Goal: Information Seeking & Learning: Compare options

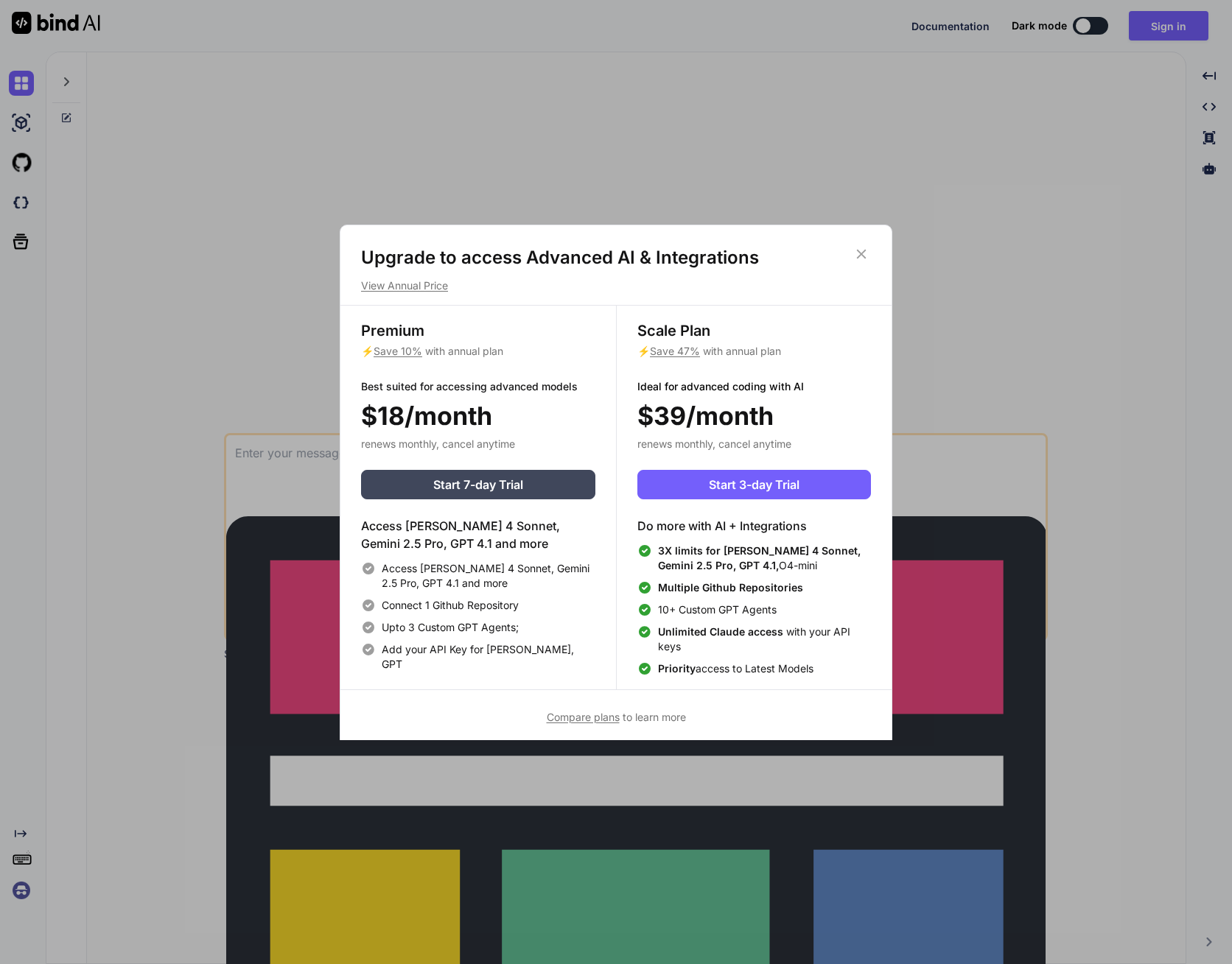
click at [574, 714] on span "Compare plans" at bounding box center [583, 717] width 73 height 12
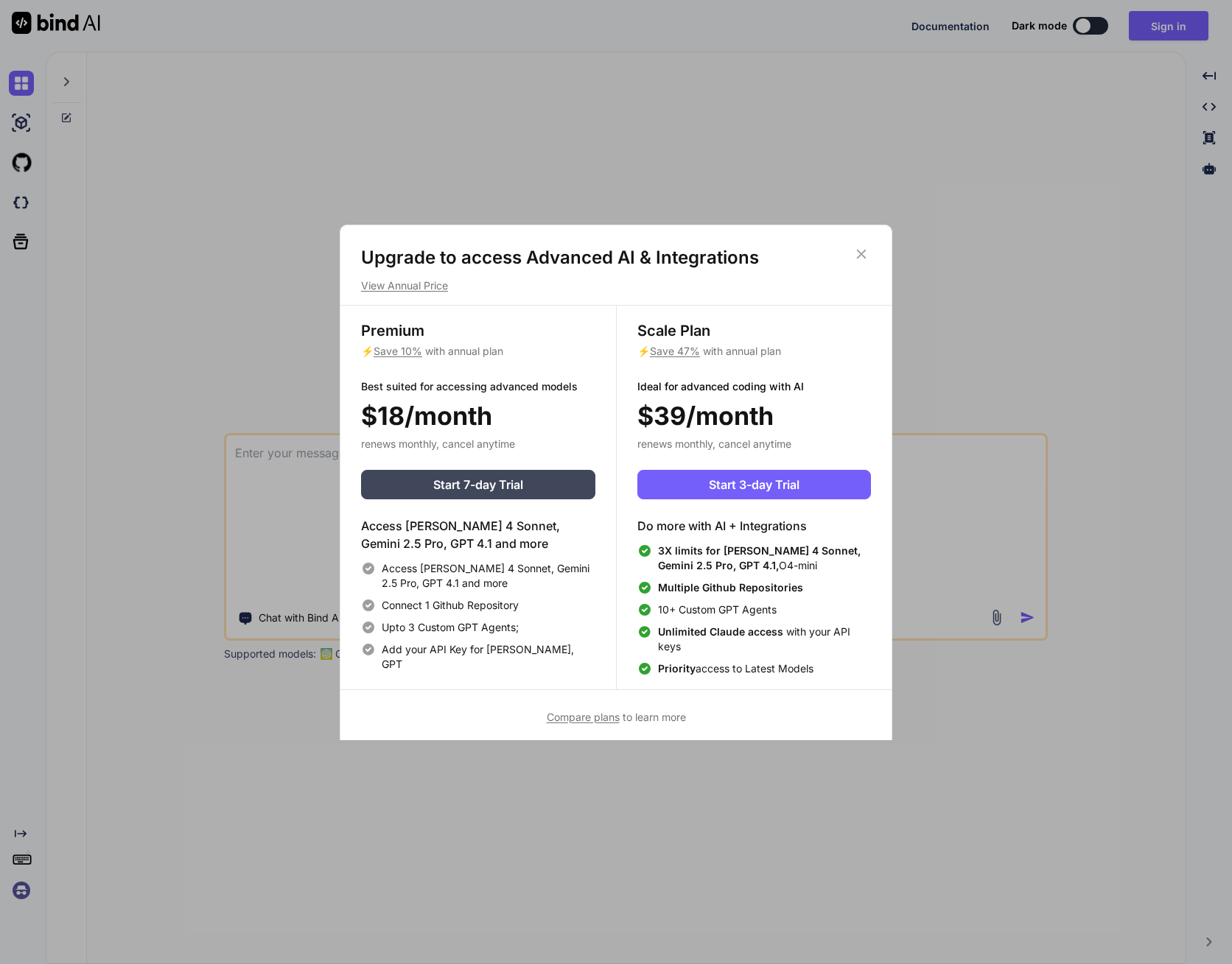
click at [671, 350] on span "Save 47%" at bounding box center [675, 351] width 50 height 12
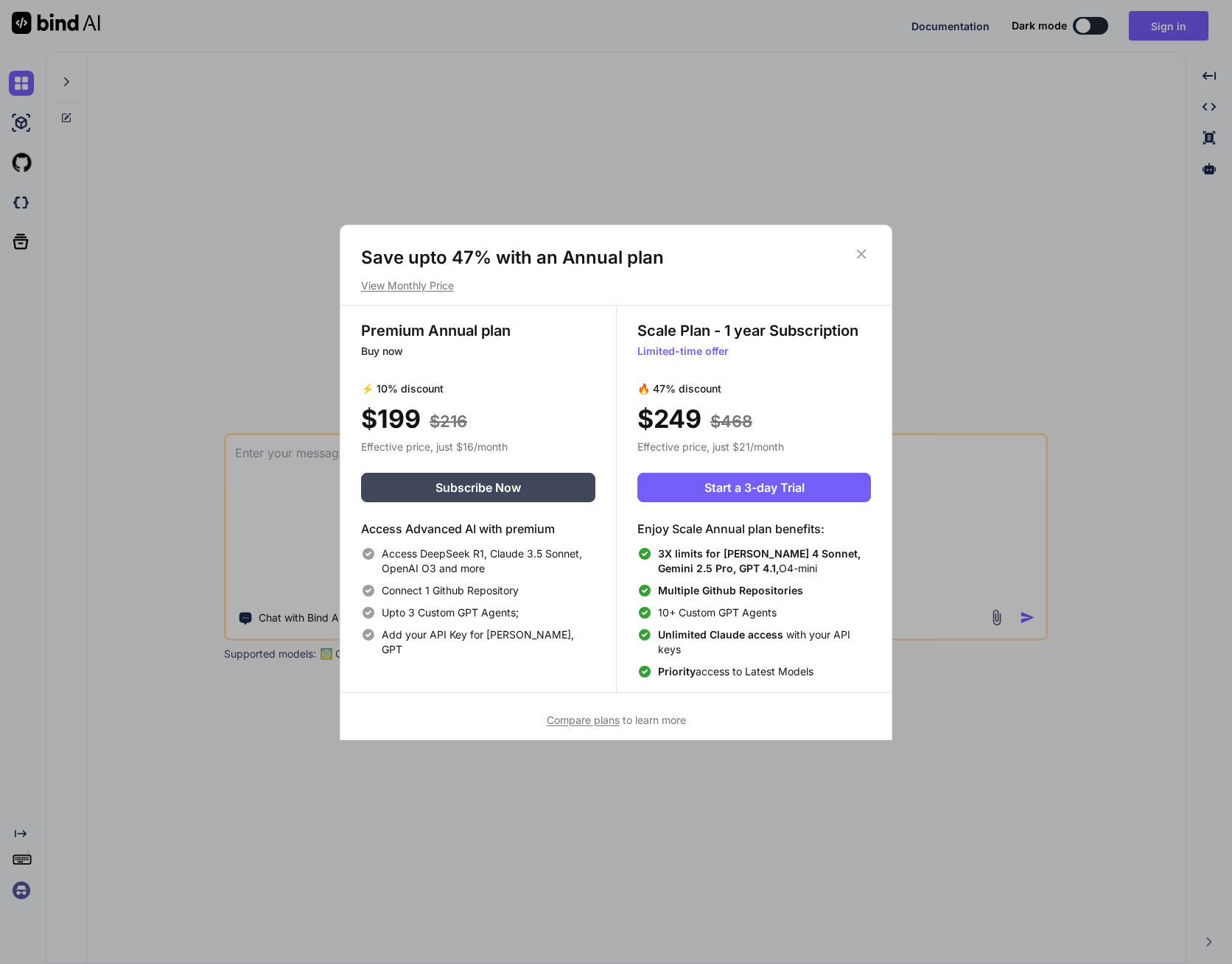
click at [396, 282] on p "View Monthly Price" at bounding box center [616, 285] width 510 height 14
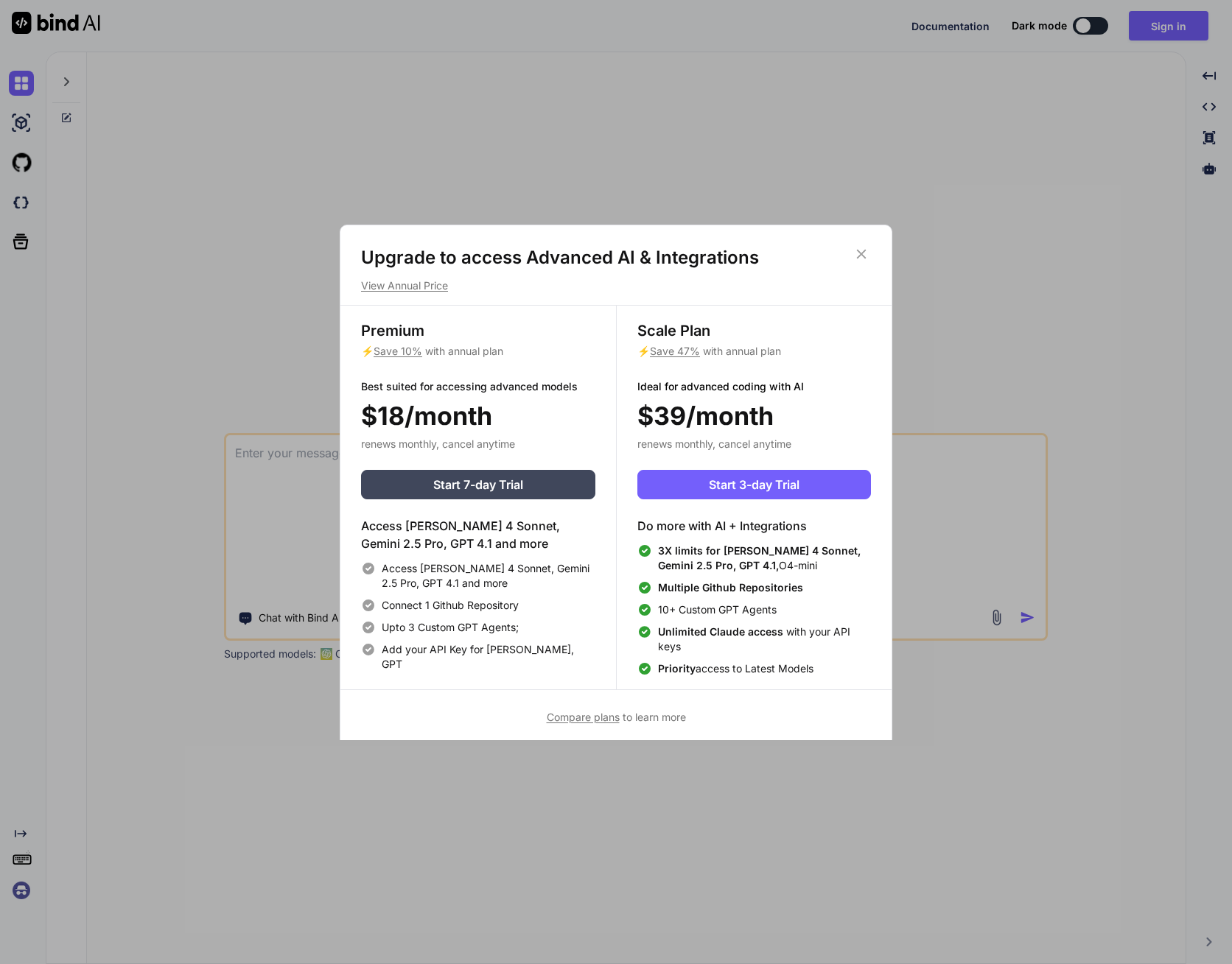
click at [670, 352] on span "Save 47%" at bounding box center [675, 351] width 50 height 12
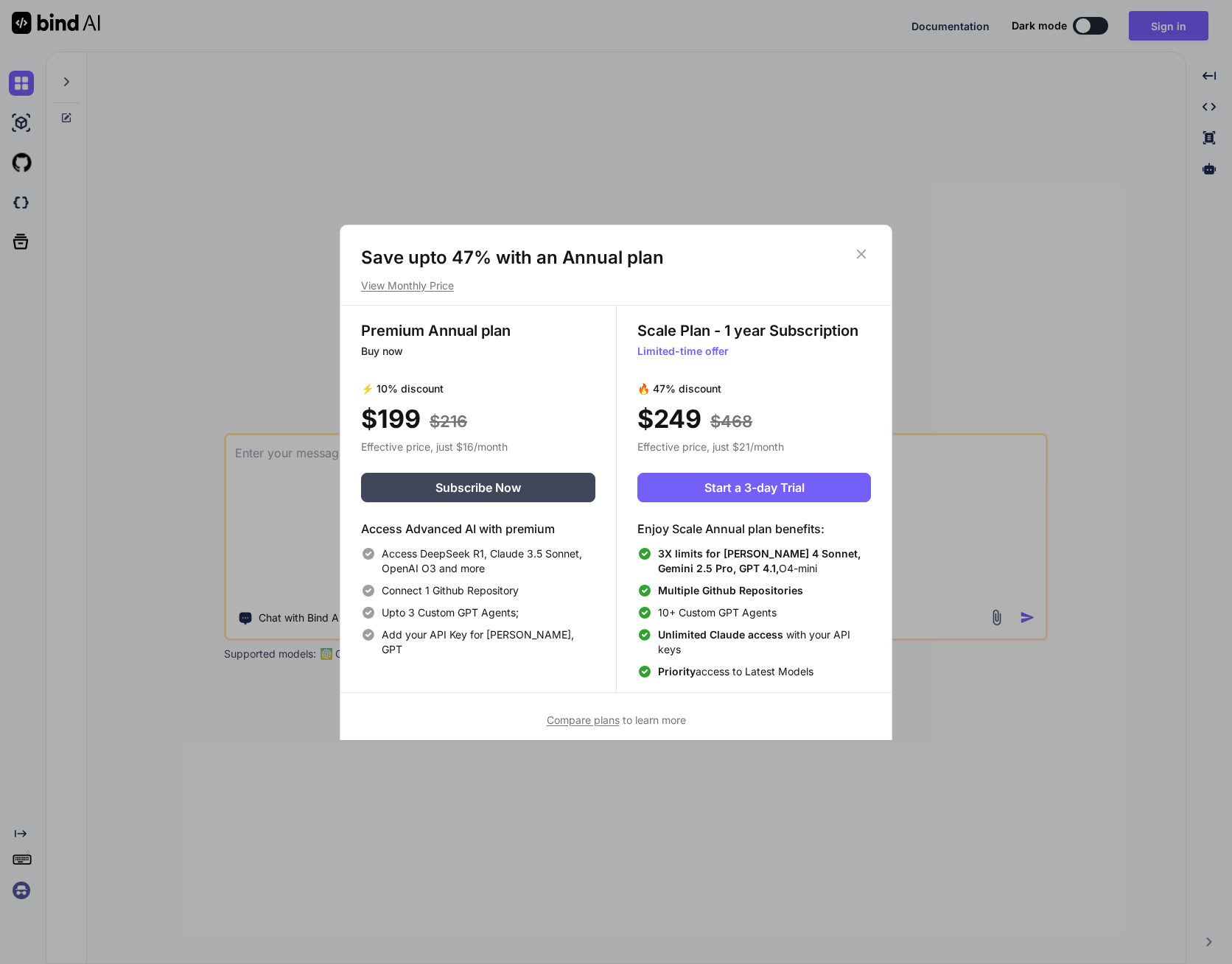
click at [146, 460] on div "Save upto 47% with an Annual plan View Monthly Price Premium Annual plan Buy no…" at bounding box center [616, 482] width 1232 height 964
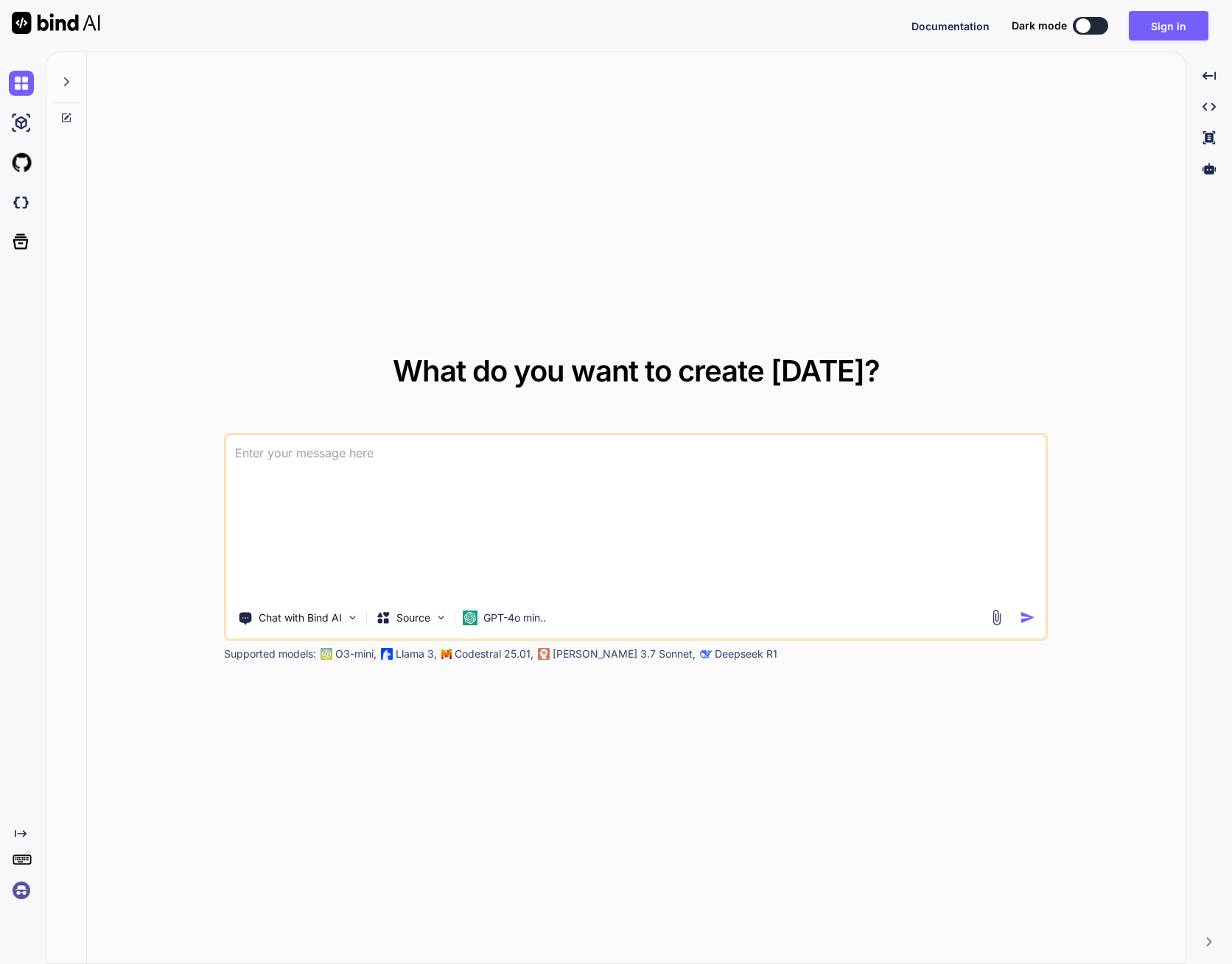
click at [24, 859] on icon at bounding box center [21, 858] width 21 height 21
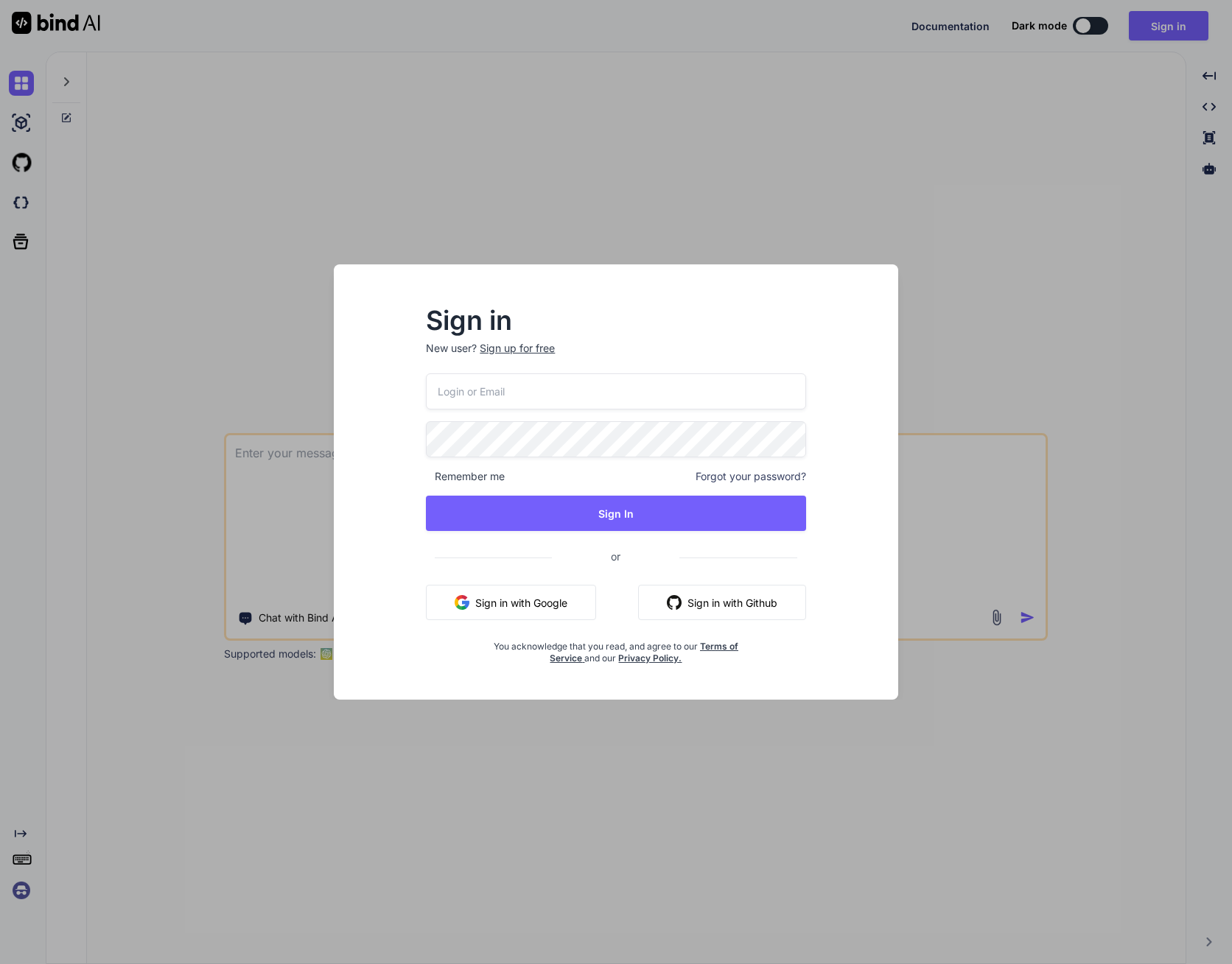
click at [947, 382] on div "Sign in New user? Sign up for free Remember me Forgot your password? Sign In or…" at bounding box center [616, 482] width 1232 height 964
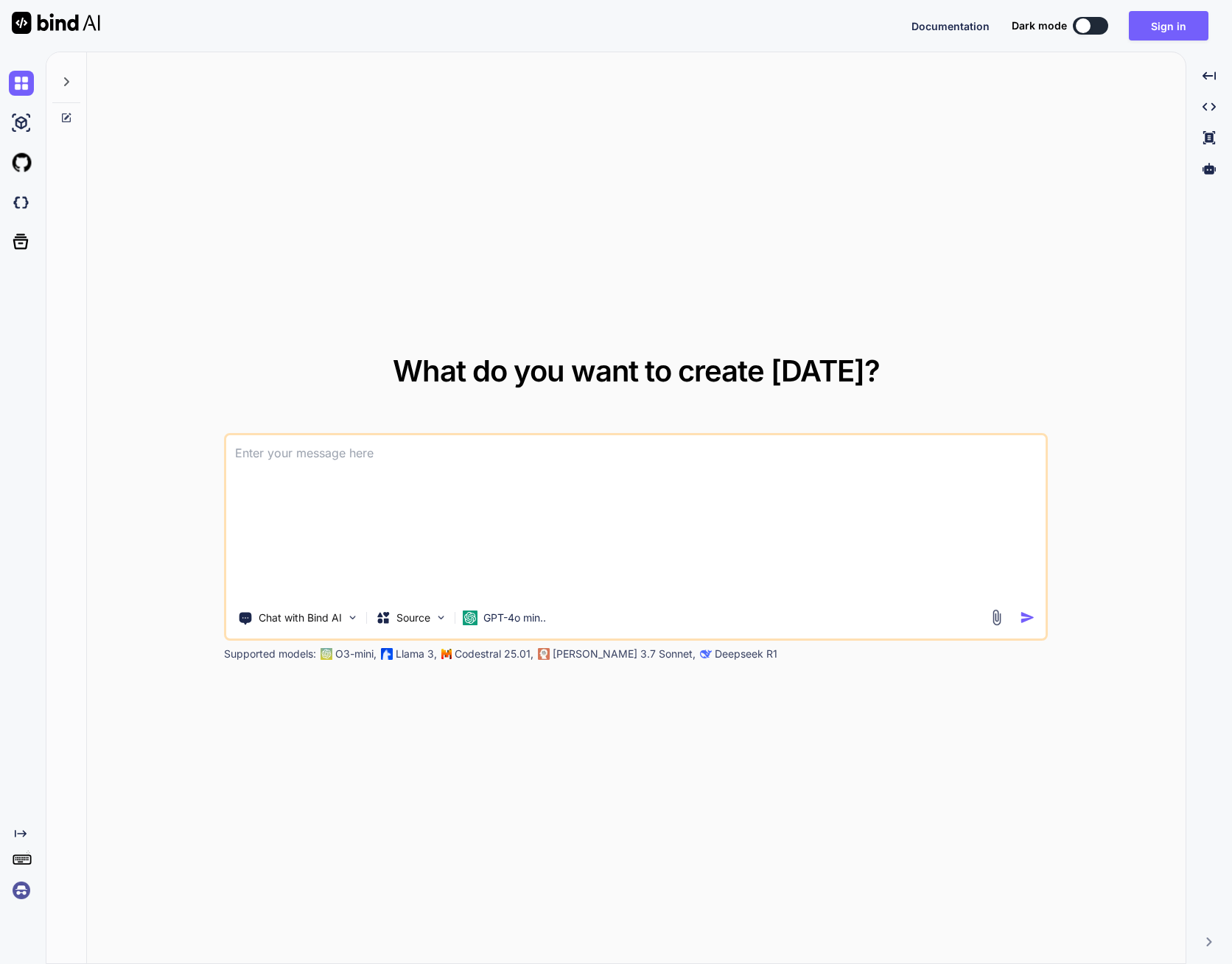
click at [22, 892] on img at bounding box center [21, 890] width 25 height 25
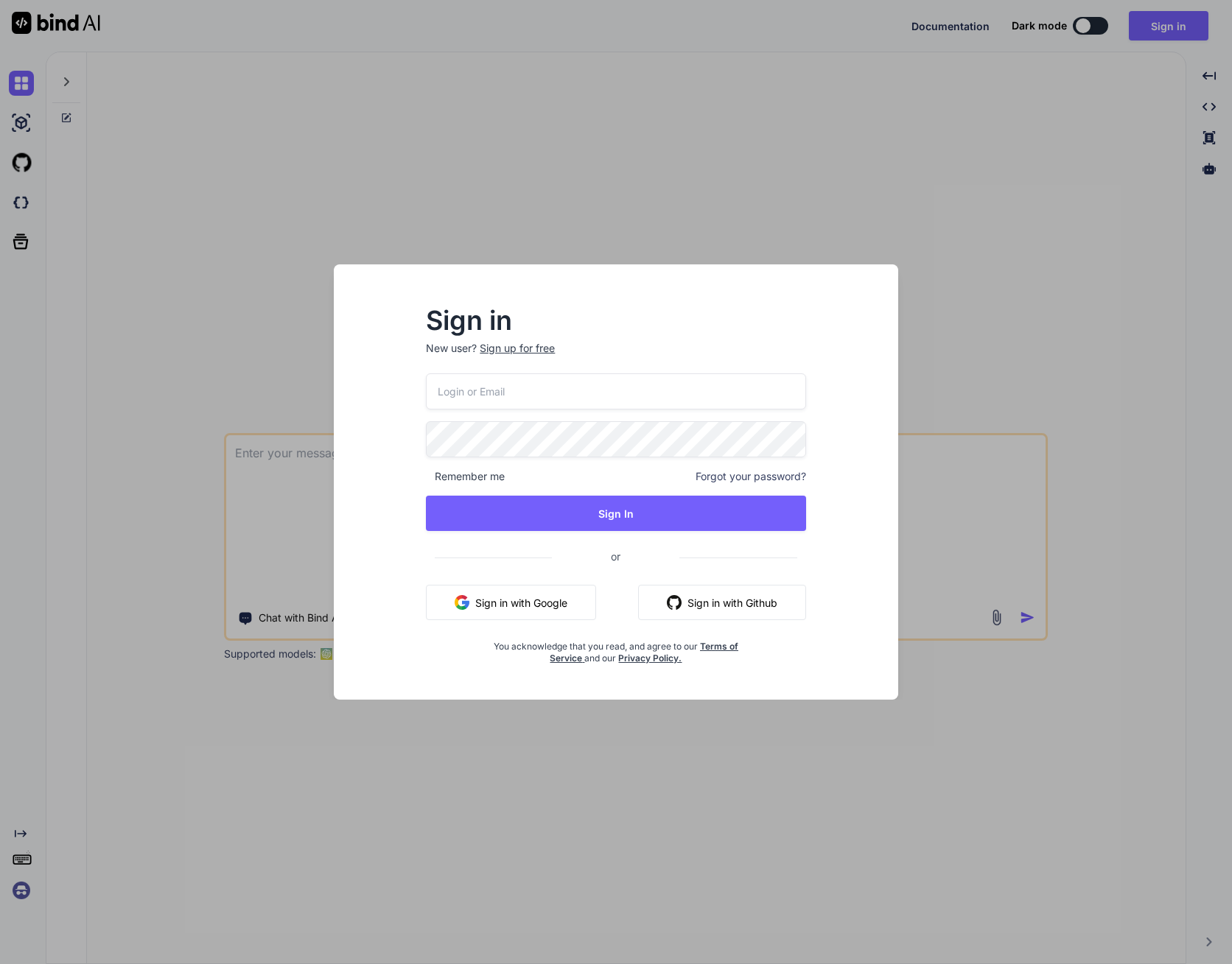
click at [984, 300] on div "Sign in New user? Sign up for free Remember me Forgot your password? Sign In or…" at bounding box center [616, 482] width 1232 height 964
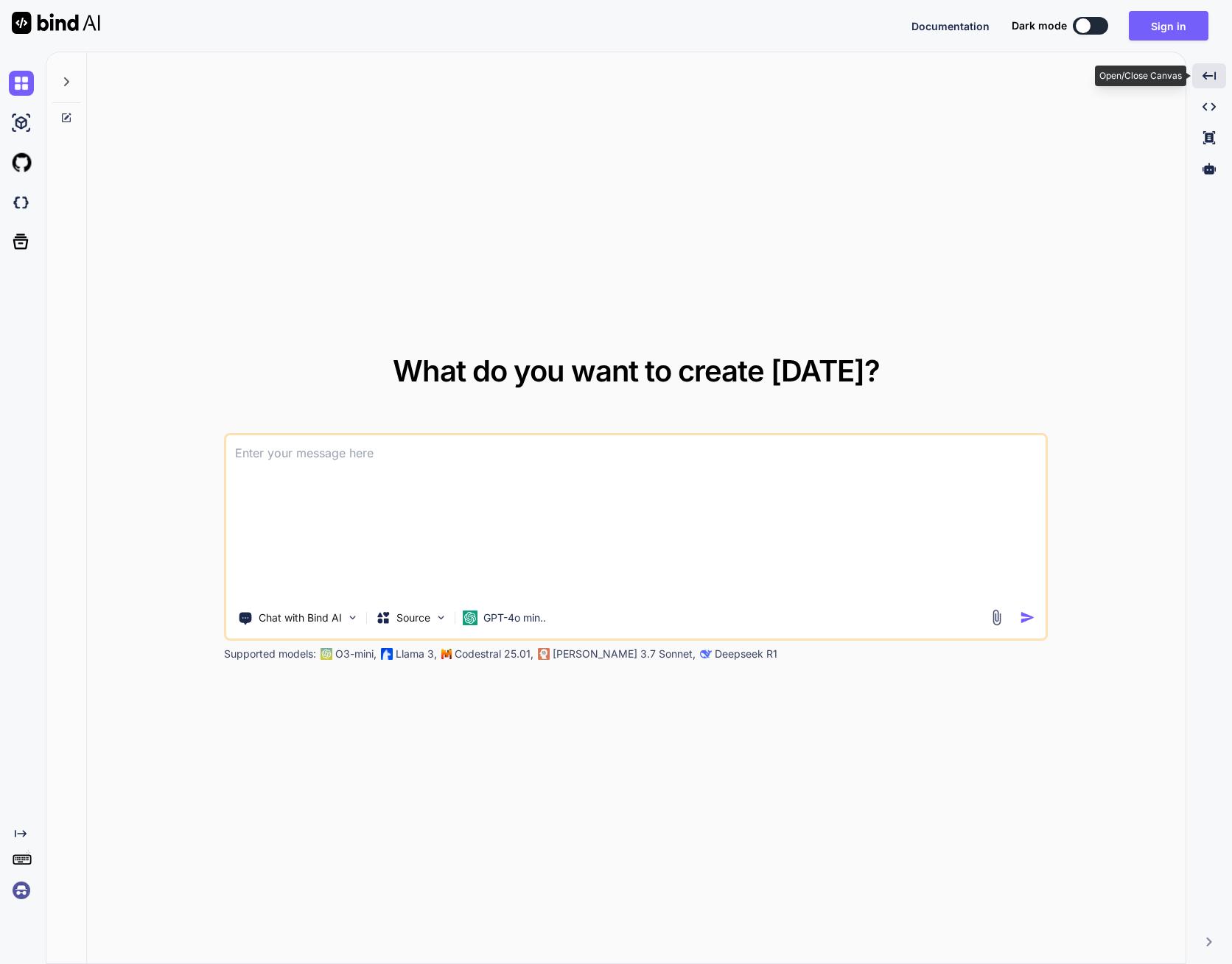
click at [1217, 77] on div "Created with Pixso." at bounding box center [1208, 75] width 34 height 25
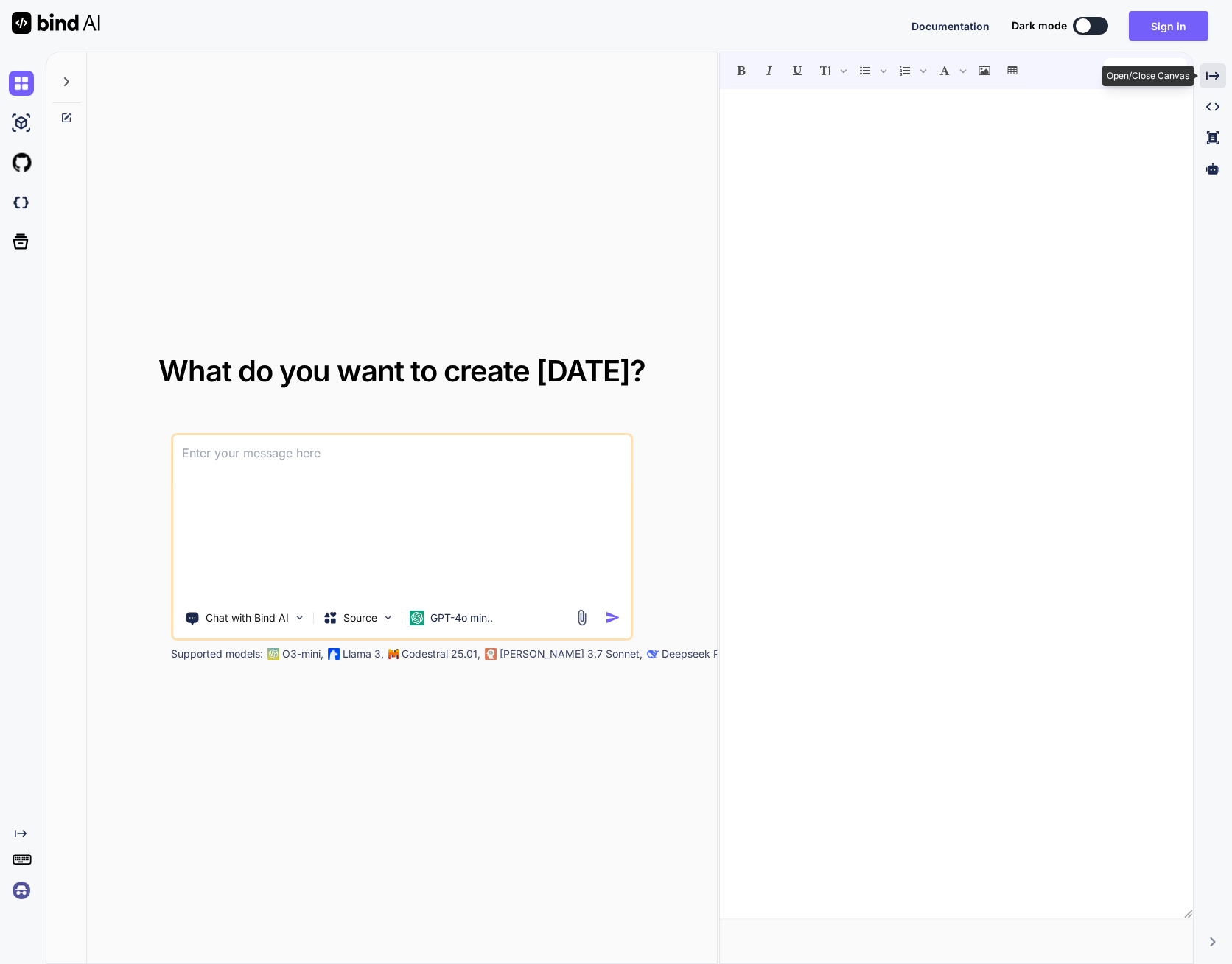
click at [1217, 77] on icon at bounding box center [1212, 75] width 13 height 8
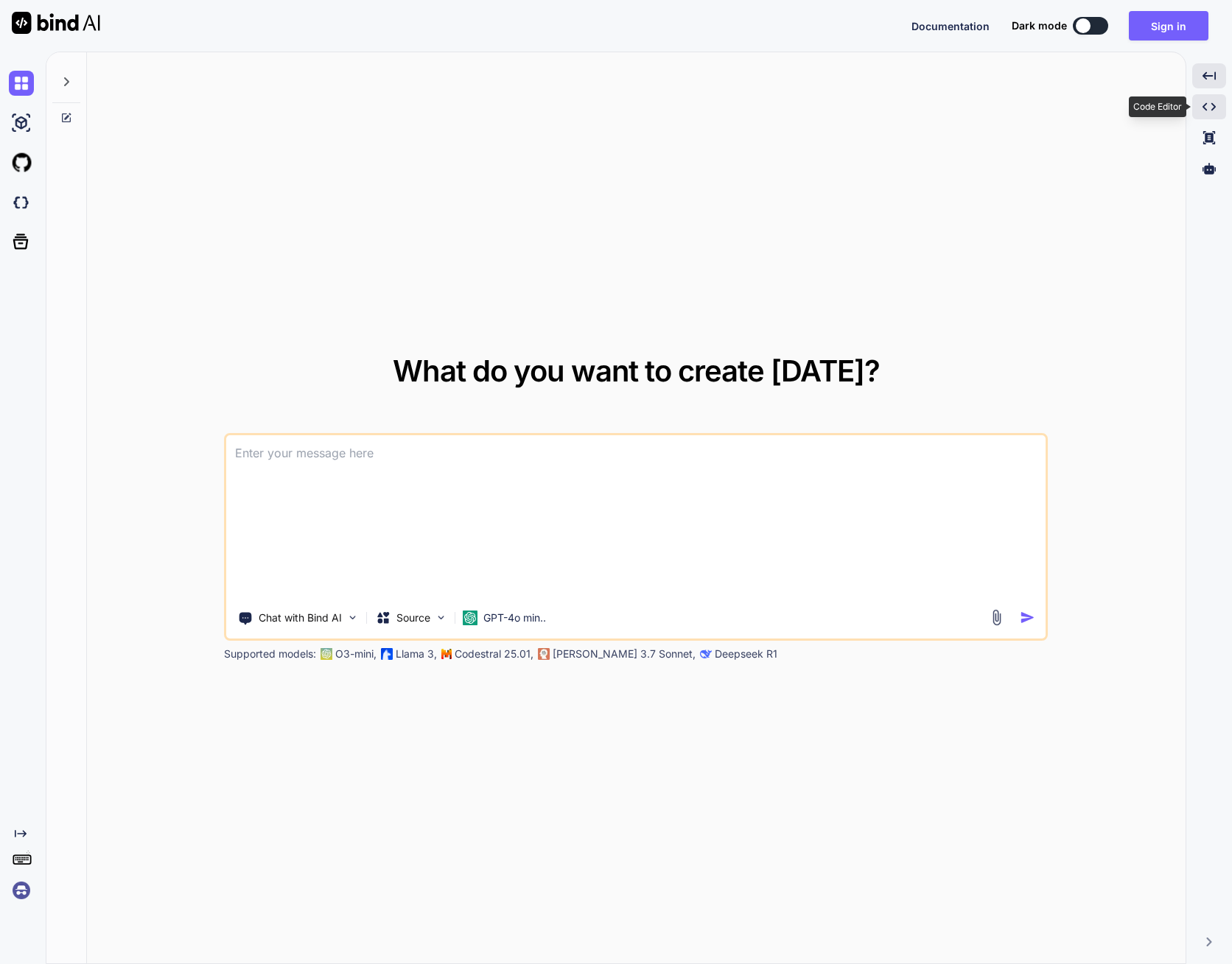
click at [1196, 107] on div "Created with Pixso." at bounding box center [1208, 107] width 34 height 25
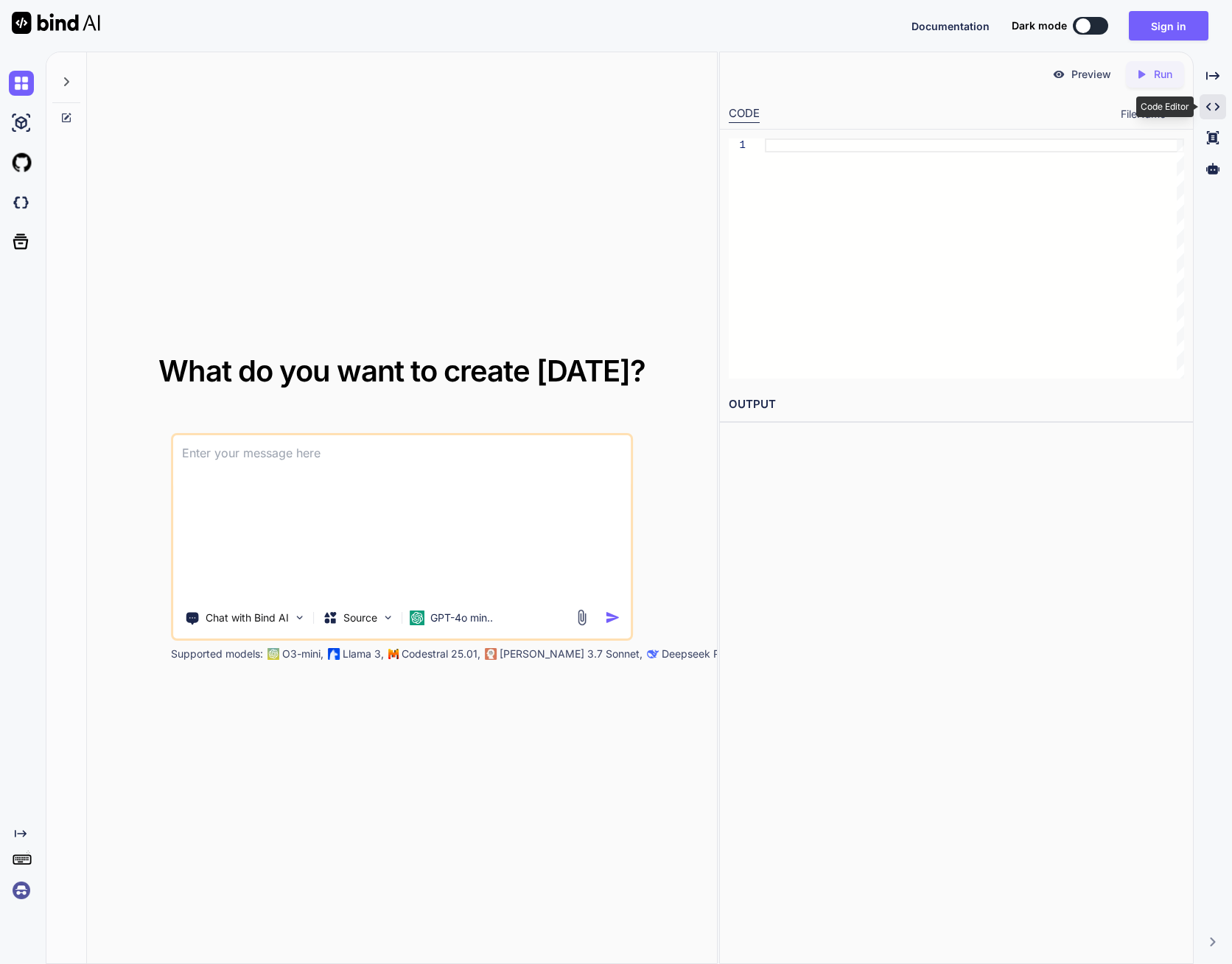
click at [1202, 107] on div "Created with Pixso." at bounding box center [1212, 107] width 27 height 25
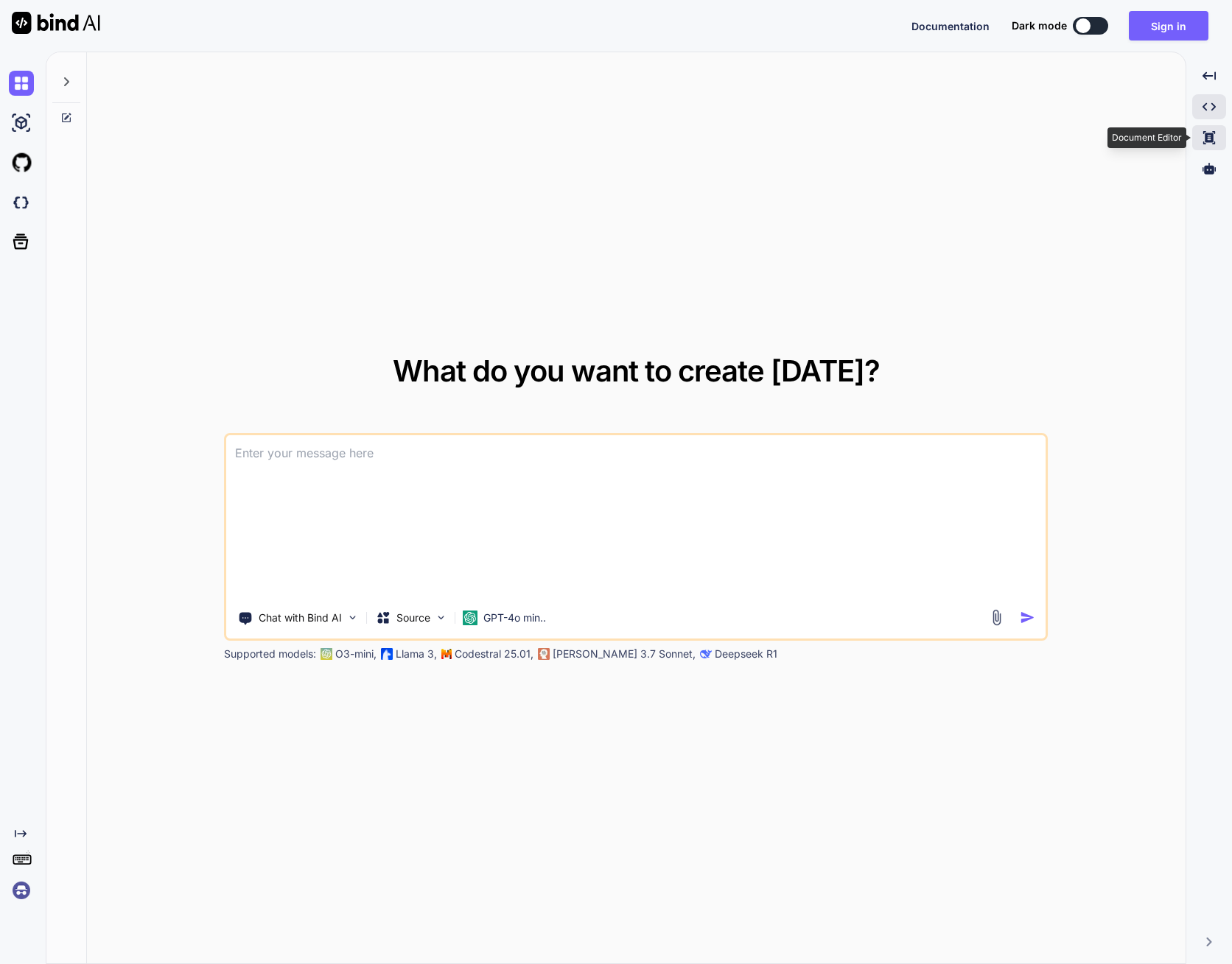
click at [1207, 80] on icon at bounding box center [1208, 75] width 13 height 8
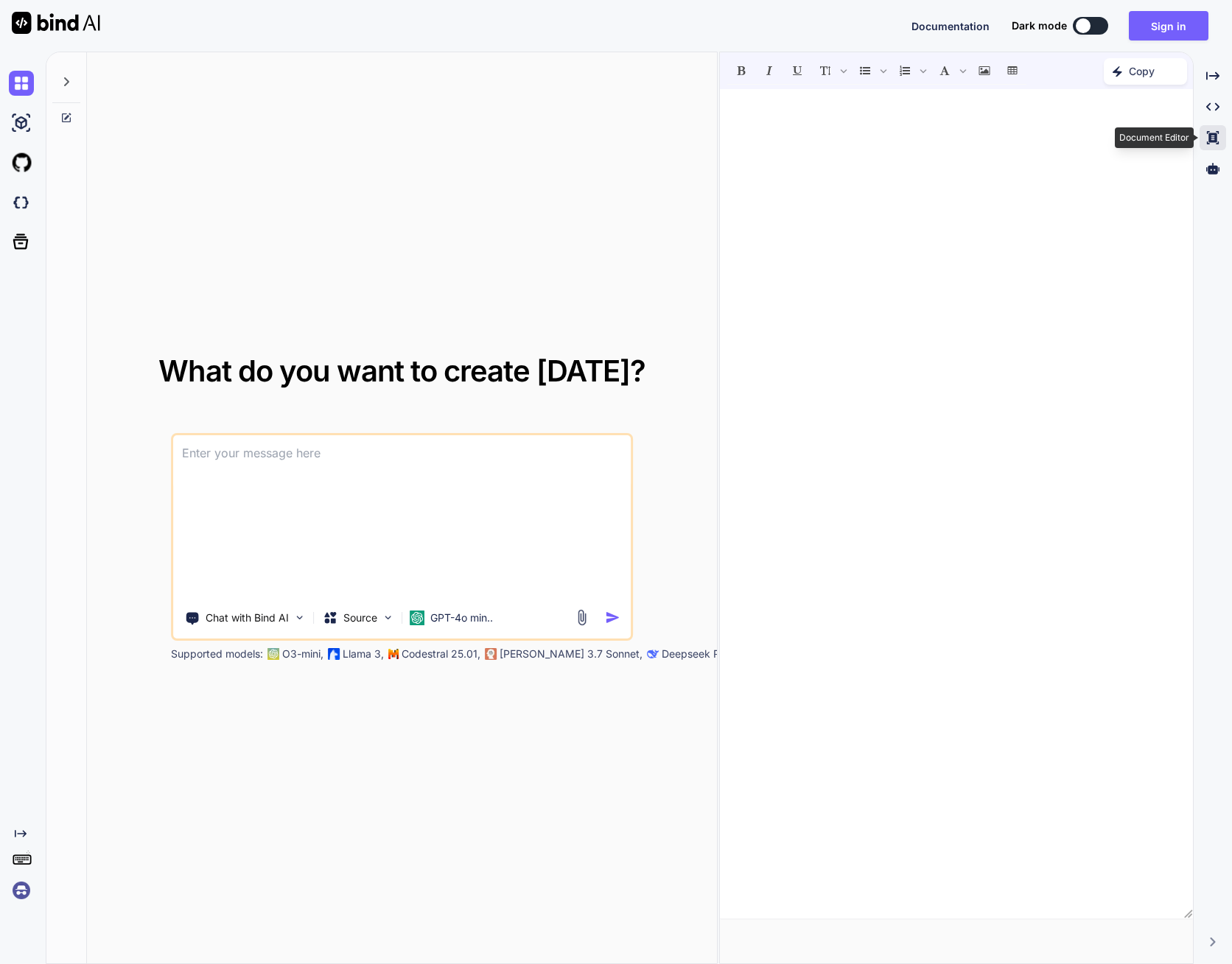
click at [1207, 135] on icon "Created with Pixso." at bounding box center [1212, 137] width 13 height 13
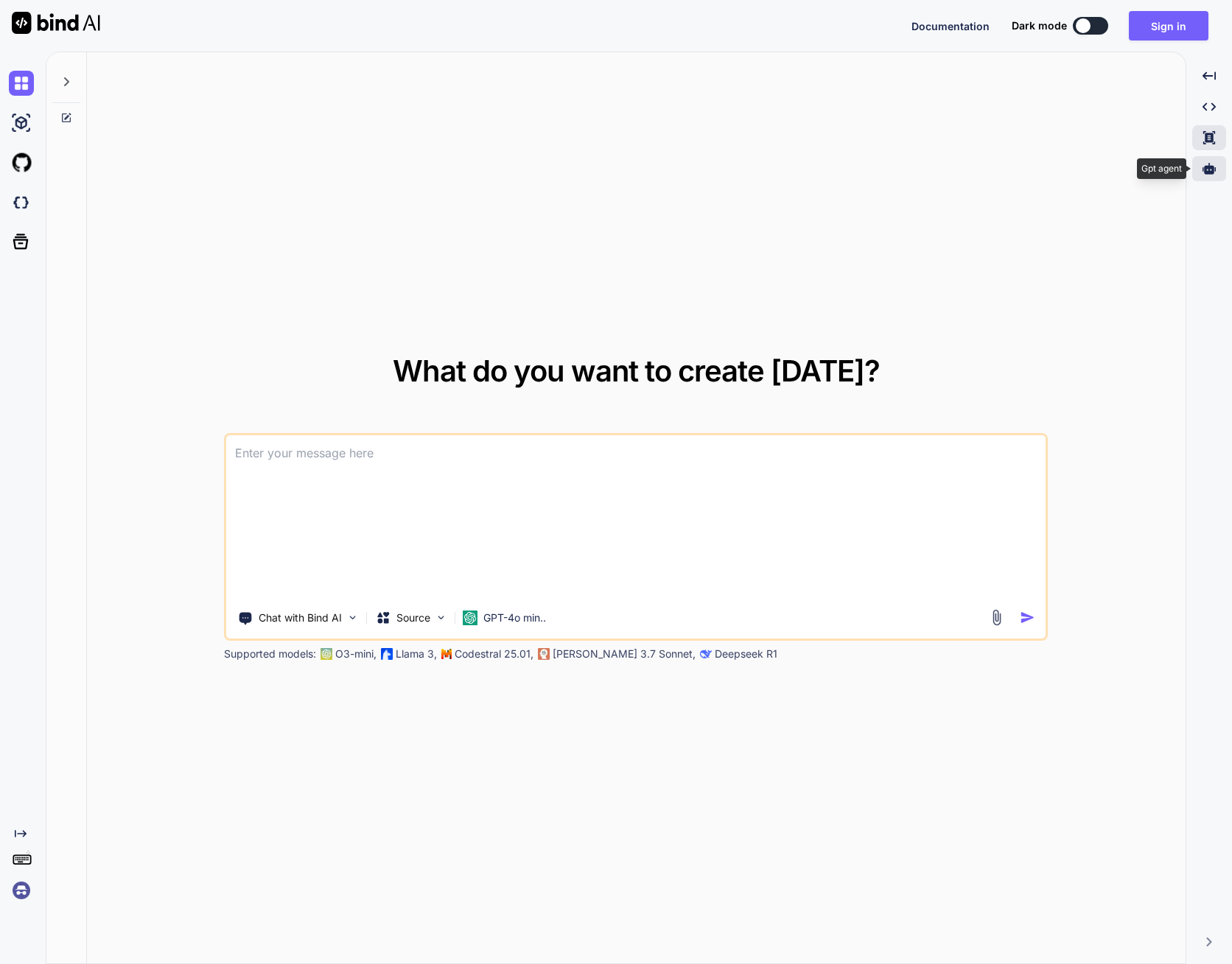
click at [1199, 177] on div at bounding box center [1208, 168] width 34 height 25
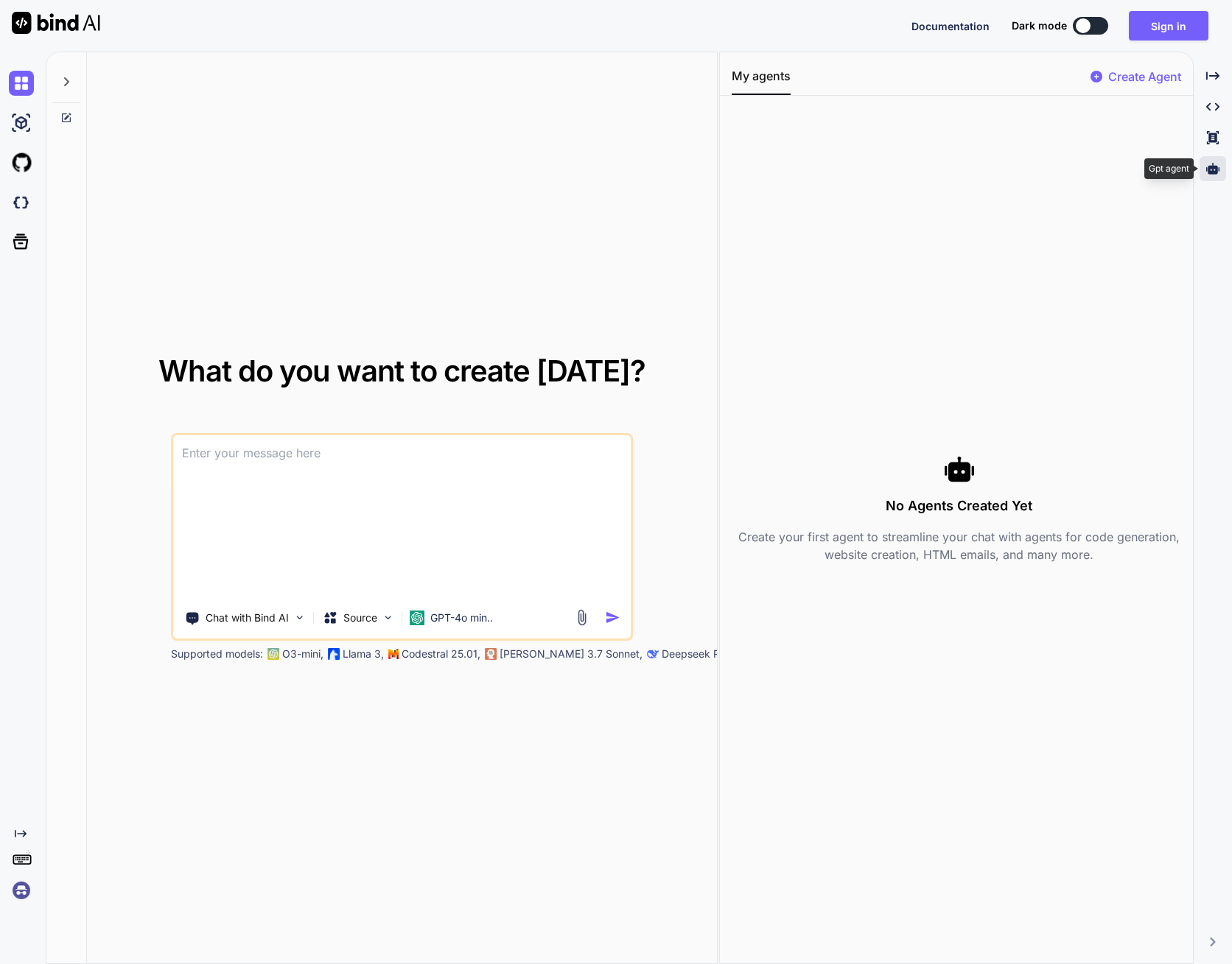
click at [1200, 177] on div at bounding box center [1212, 168] width 27 height 25
type textarea "x"
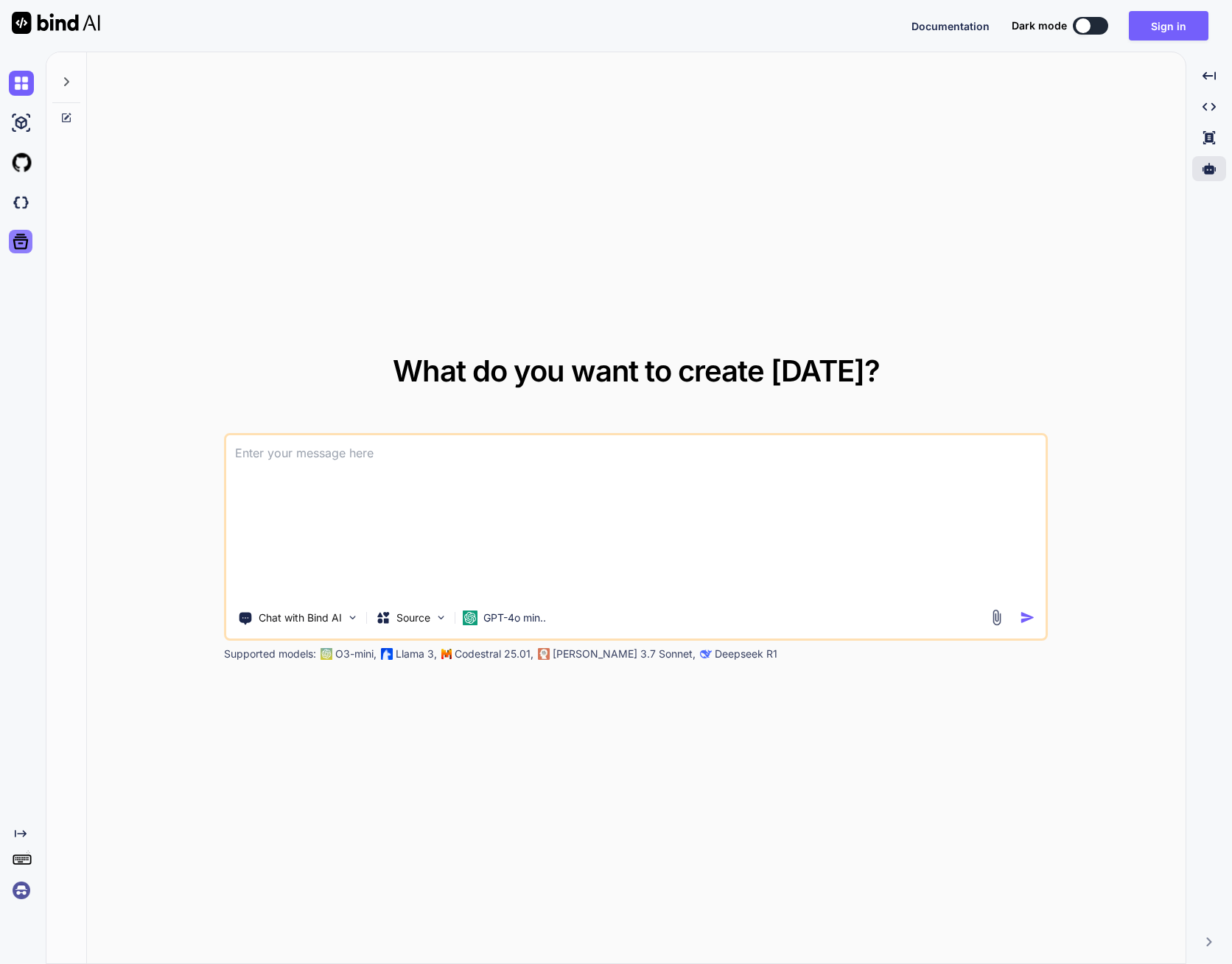
click at [18, 244] on icon at bounding box center [21, 241] width 21 height 21
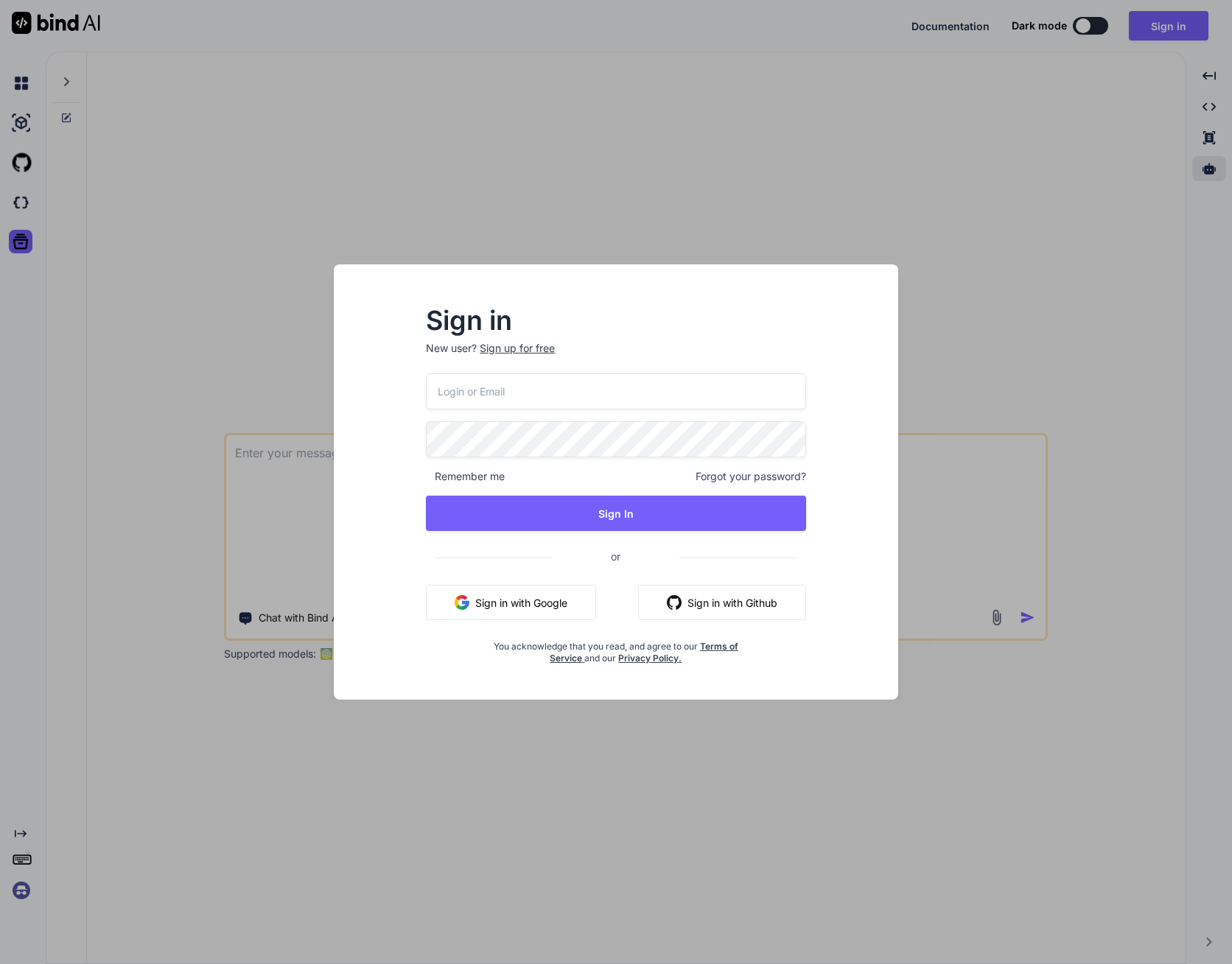
click at [958, 303] on div "Sign in New user? Sign up for free Remember me Forgot your password? Sign In or…" at bounding box center [616, 482] width 1232 height 964
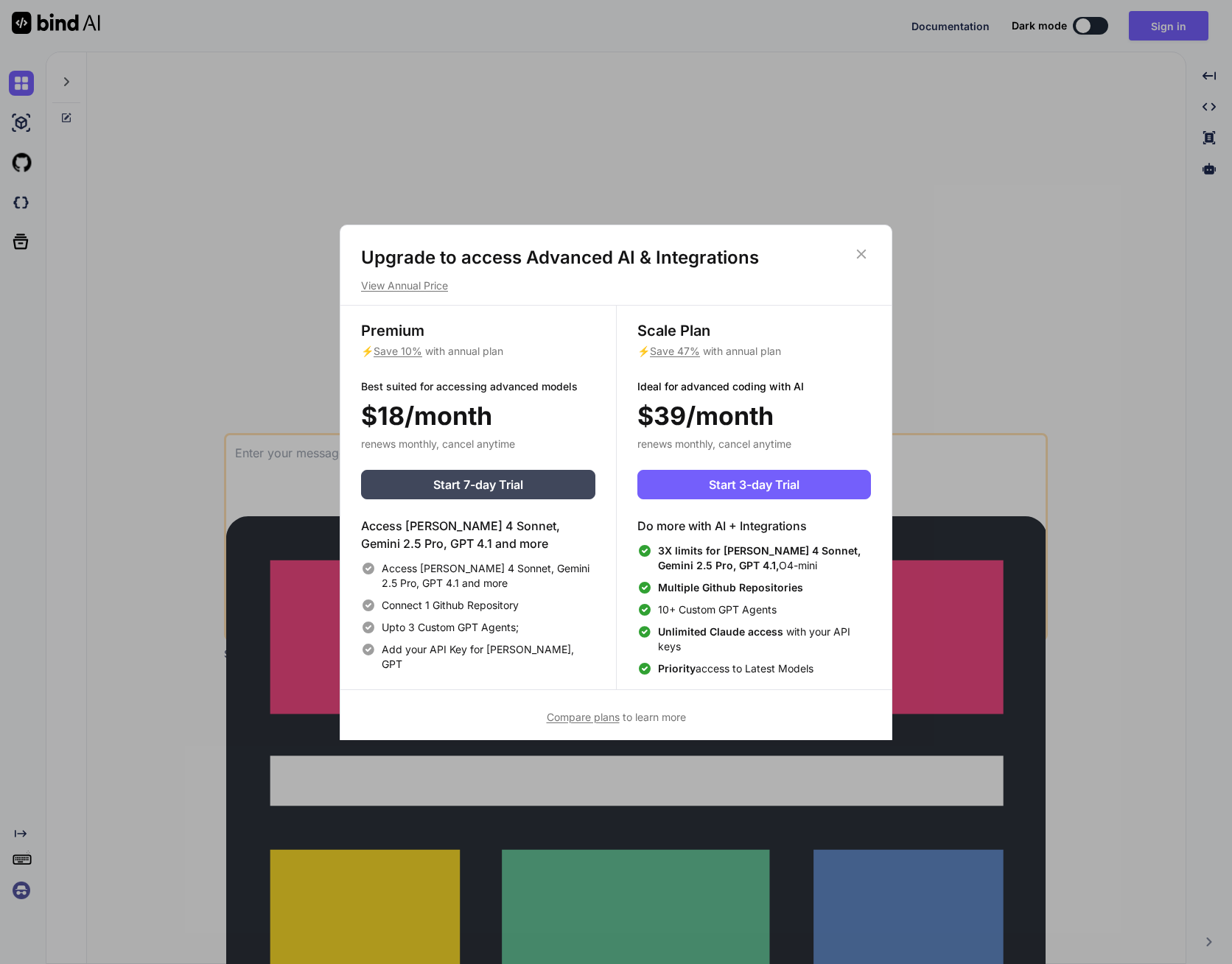
click at [680, 352] on span "Save 47%" at bounding box center [675, 351] width 50 height 12
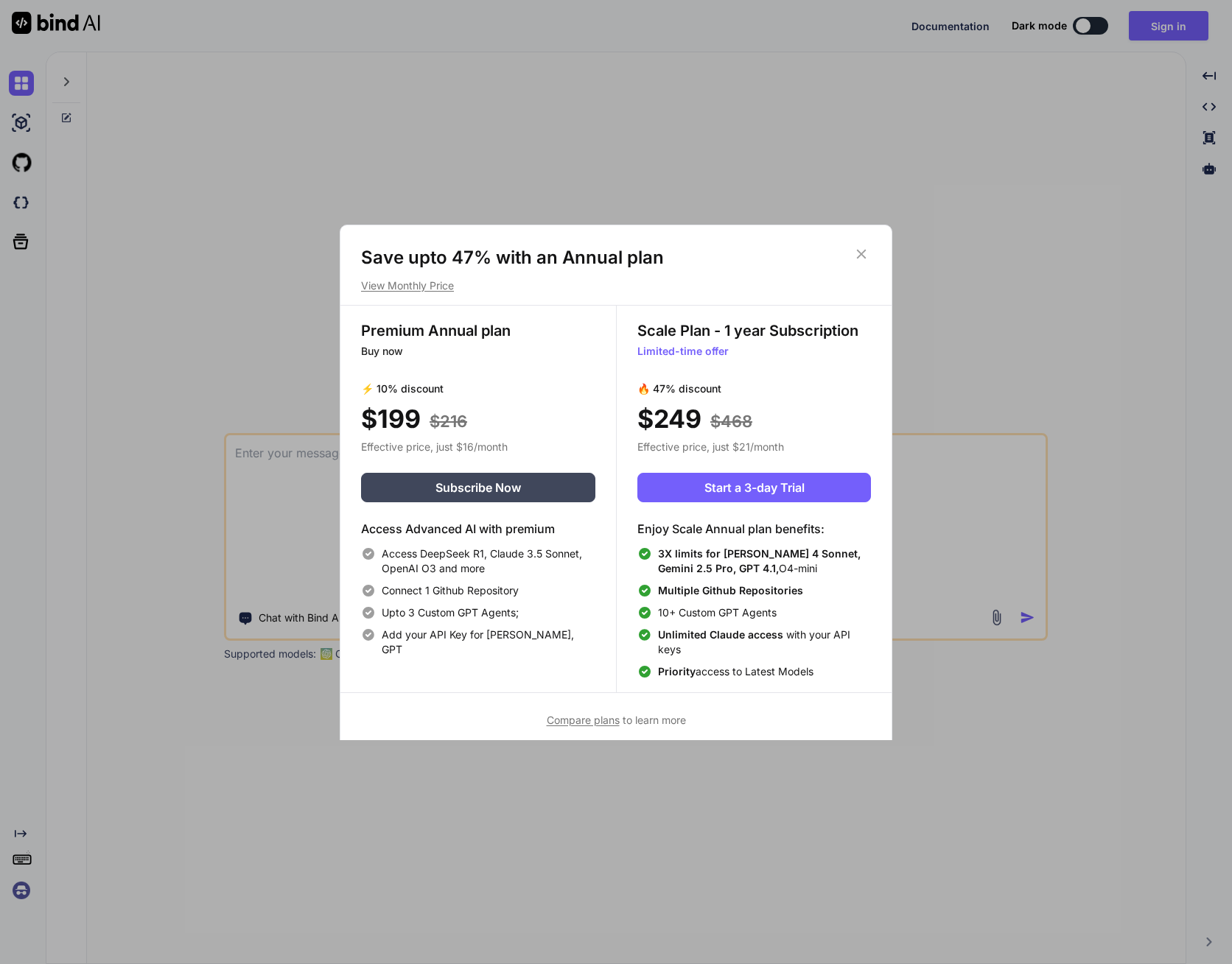
click at [587, 719] on span "Compare plans" at bounding box center [583, 720] width 73 height 12
